Goal: Information Seeking & Learning: Learn about a topic

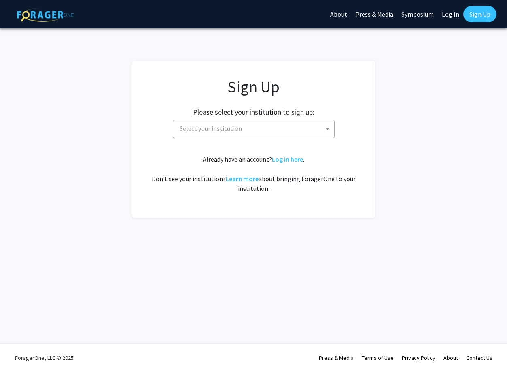
click at [276, 132] on span "Select your institution" at bounding box center [255, 128] width 158 height 17
click at [359, 172] on fg-card "Sign Up Please select your institution to sign up: [GEOGRAPHIC_DATA] [GEOGRAPHI…" at bounding box center [253, 139] width 243 height 157
click at [296, 163] on div "Already have an account? Log in here . Don't see your institution? Learn more a…" at bounding box center [254, 173] width 210 height 39
click at [287, 155] on link "Log in here" at bounding box center [287, 159] width 31 height 8
select select
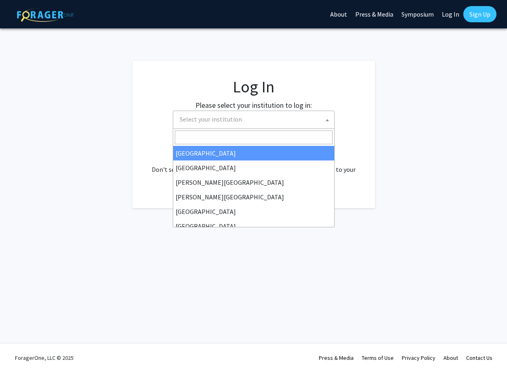
click at [269, 115] on span "Select your institution" at bounding box center [255, 119] width 158 height 17
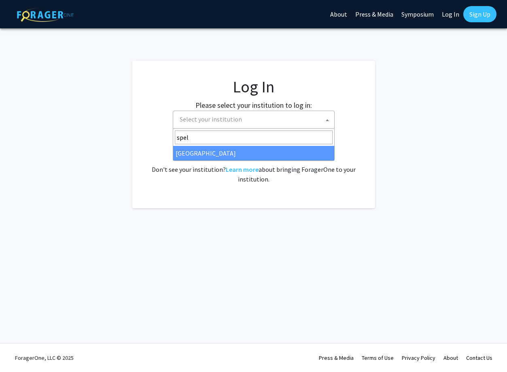
type input "spel"
select select "4"
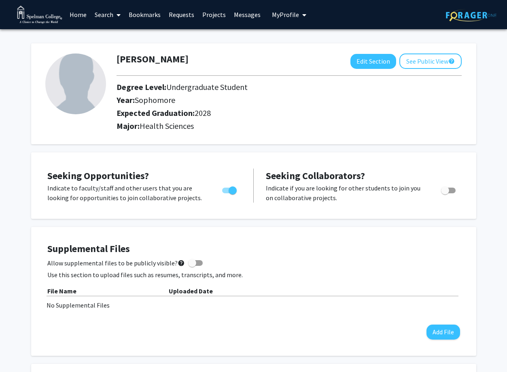
click at [111, 17] on link "Search" at bounding box center [108, 14] width 34 height 28
click at [115, 39] on span "Faculty/Staff" at bounding box center [120, 37] width 59 height 16
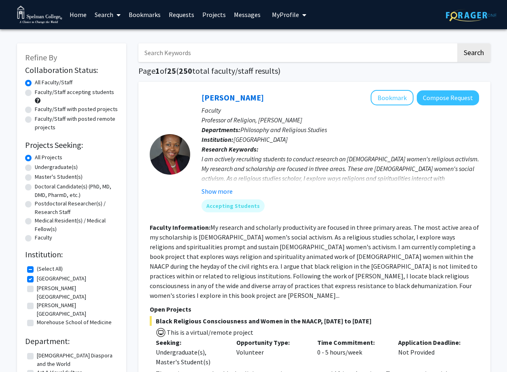
click at [73, 93] on label "Faculty/Staff accepting students" at bounding box center [74, 92] width 79 height 8
click at [40, 93] on input "Faculty/Staff accepting students" at bounding box center [37, 90] width 5 height 5
radio input "true"
click at [58, 167] on label "Undergraduate(s)" at bounding box center [56, 167] width 43 height 8
click at [40, 167] on input "Undergraduate(s)" at bounding box center [37, 165] width 5 height 5
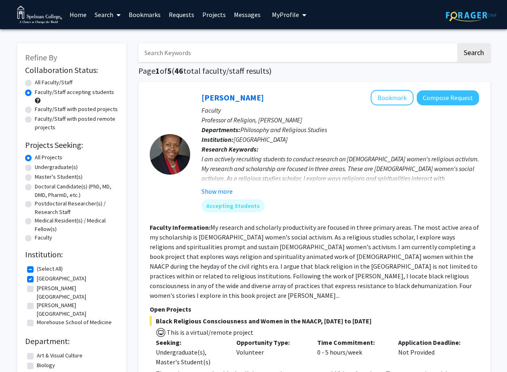
radio input "true"
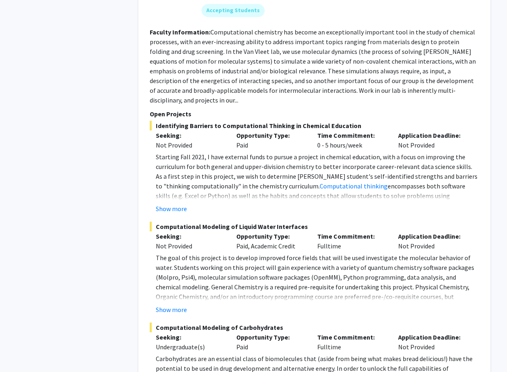
scroll to position [539, 0]
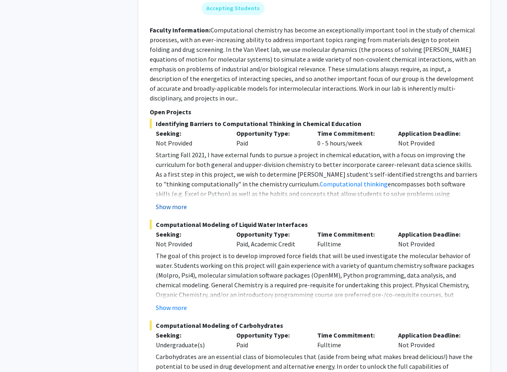
click at [168, 202] on button "Show more" at bounding box center [171, 207] width 31 height 10
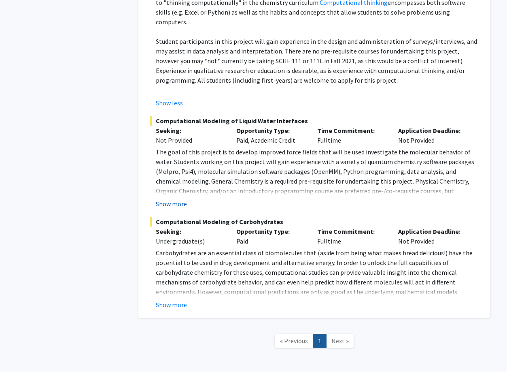
scroll to position [723, 0]
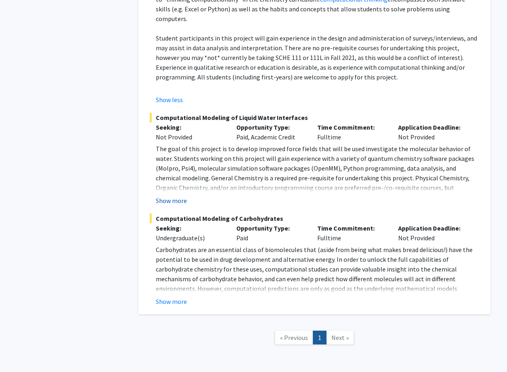
click at [174, 195] on button "Show more" at bounding box center [171, 200] width 31 height 10
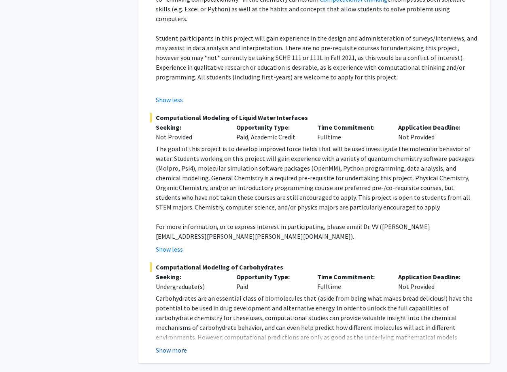
click at [170, 345] on button "Show more" at bounding box center [171, 350] width 31 height 10
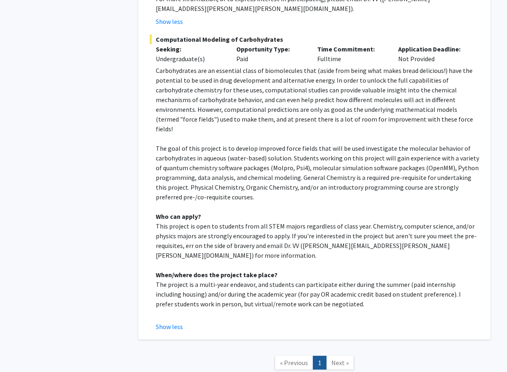
scroll to position [950, 0]
click at [333, 356] on link "Next »" at bounding box center [340, 363] width 28 height 14
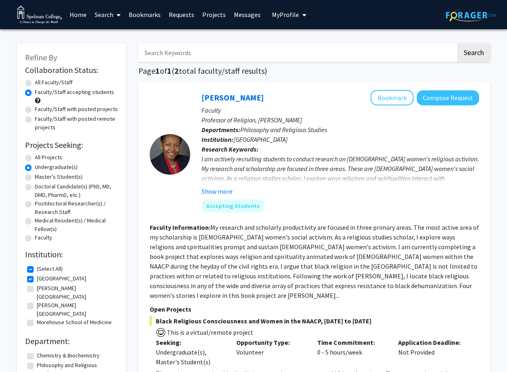
scroll to position [0, 0]
click at [47, 291] on label "[PERSON_NAME][GEOGRAPHIC_DATA]" at bounding box center [76, 292] width 79 height 17
click at [42, 289] on input "[PERSON_NAME][GEOGRAPHIC_DATA]" at bounding box center [39, 286] width 5 height 5
checkbox input "true"
click at [48, 301] on label "[PERSON_NAME][GEOGRAPHIC_DATA]" at bounding box center [76, 309] width 79 height 17
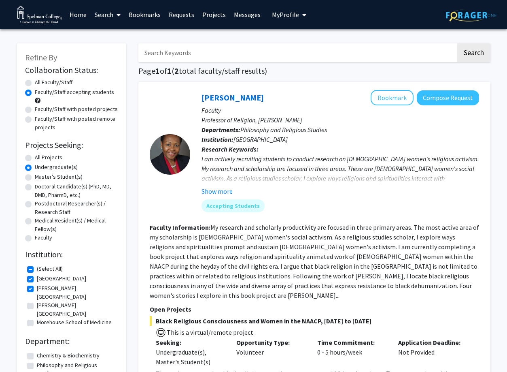
click at [42, 301] on input "[PERSON_NAME][GEOGRAPHIC_DATA]" at bounding box center [39, 303] width 5 height 5
checkbox input "true"
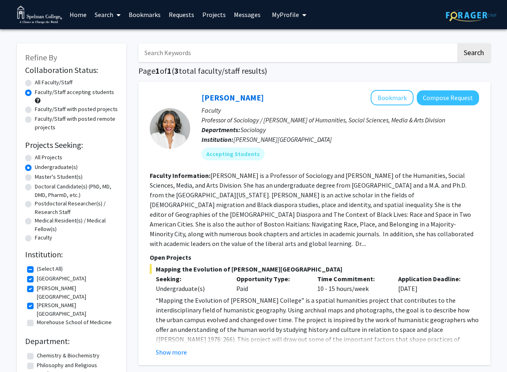
click at [48, 318] on label "Morehouse School of Medicine" at bounding box center [74, 322] width 75 height 8
click at [42, 318] on input "Morehouse School of Medicine" at bounding box center [39, 320] width 5 height 5
checkbox input "true"
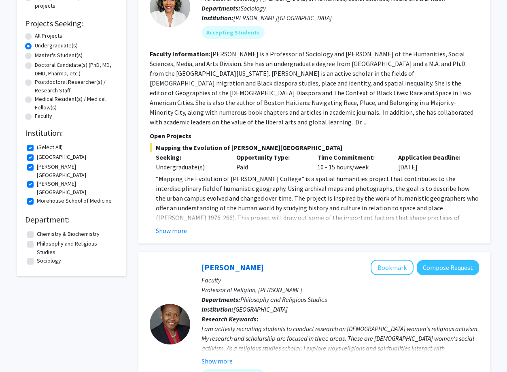
scroll to position [121, 0]
click at [172, 225] on button "Show more" at bounding box center [171, 230] width 31 height 10
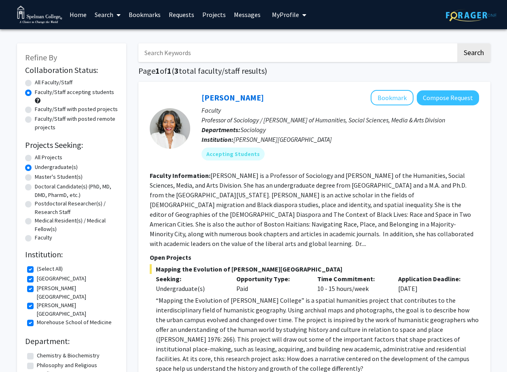
scroll to position [0, 0]
click at [58, 81] on label "All Faculty/Staff" at bounding box center [54, 82] width 38 height 8
click at [40, 81] on input "All Faculty/Staff" at bounding box center [37, 80] width 5 height 5
radio input "true"
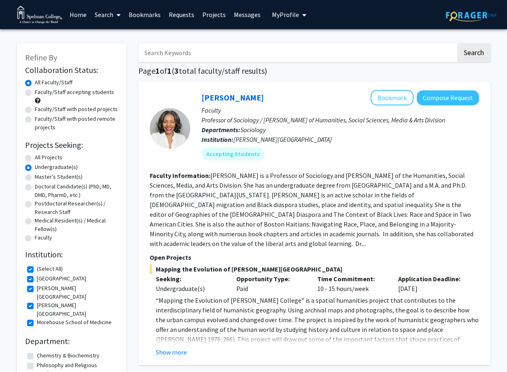
click at [63, 110] on label "Faculty/Staff with posted projects" at bounding box center [76, 109] width 83 height 8
click at [40, 110] on input "Faculty/Staff with posted projects" at bounding box center [37, 107] width 5 height 5
radio input "true"
